Goal: Check status: Check status

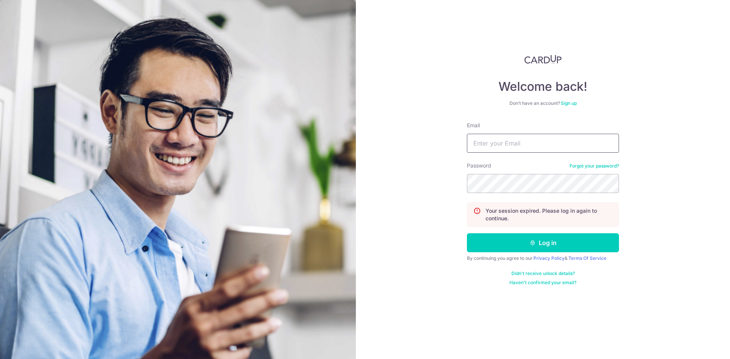
click at [543, 145] on input "Email" at bounding box center [543, 143] width 152 height 19
type input "[PERSON_NAME][EMAIL_ADDRESS][DOMAIN_NAME]"
click at [467, 234] on button "Log in" at bounding box center [543, 243] width 152 height 19
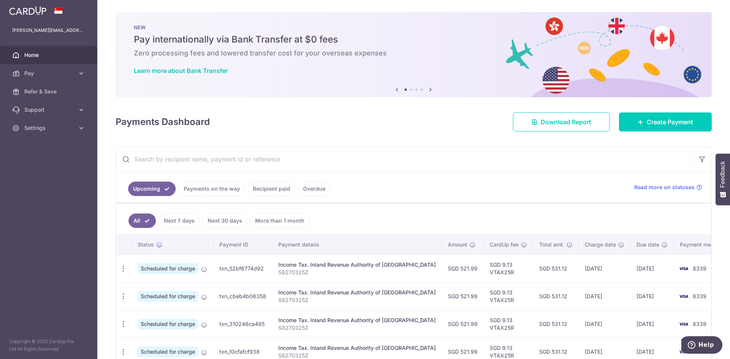
click at [275, 192] on link "Recipient paid" at bounding box center [271, 189] width 47 height 14
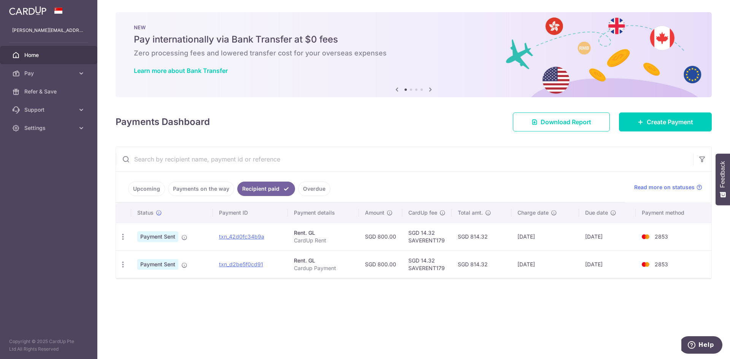
click at [217, 192] on link "Payments on the way" at bounding box center [201, 189] width 66 height 14
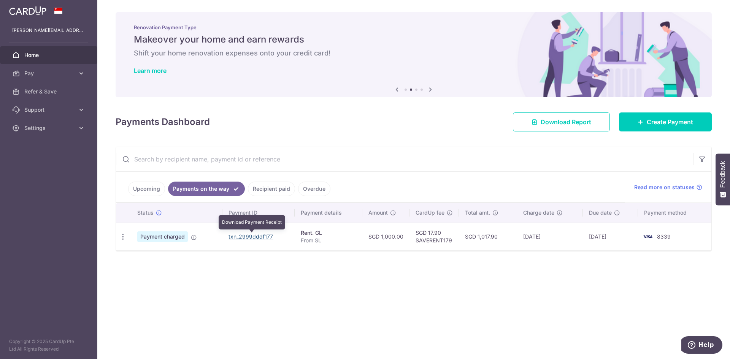
click at [257, 239] on link "txn_2999dddf177" at bounding box center [251, 237] width 45 height 6
click at [392, 240] on td "SGD 1,000.00" at bounding box center [385, 237] width 47 height 28
